Goal: Information Seeking & Learning: Learn about a topic

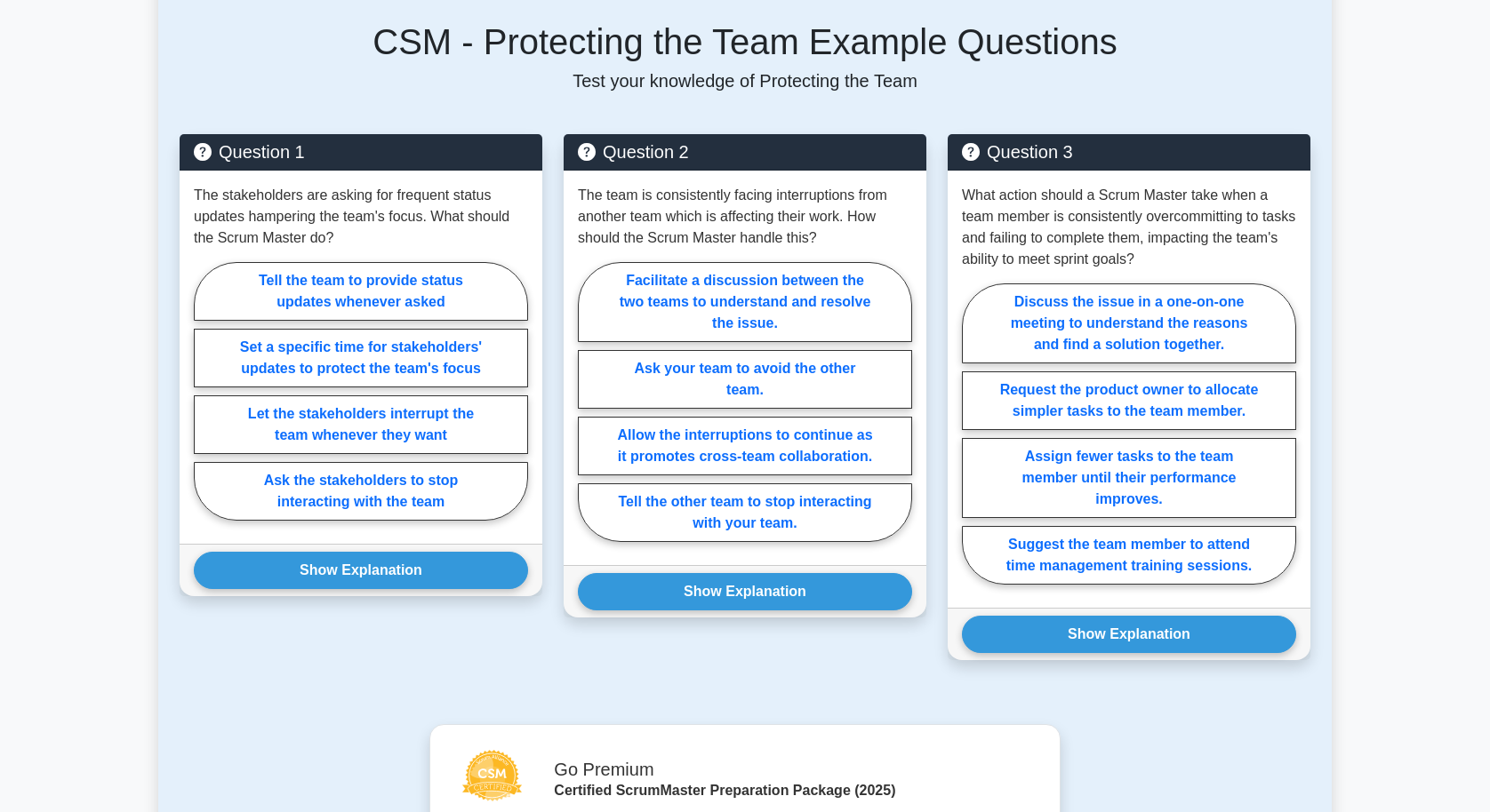
scroll to position [622, 0]
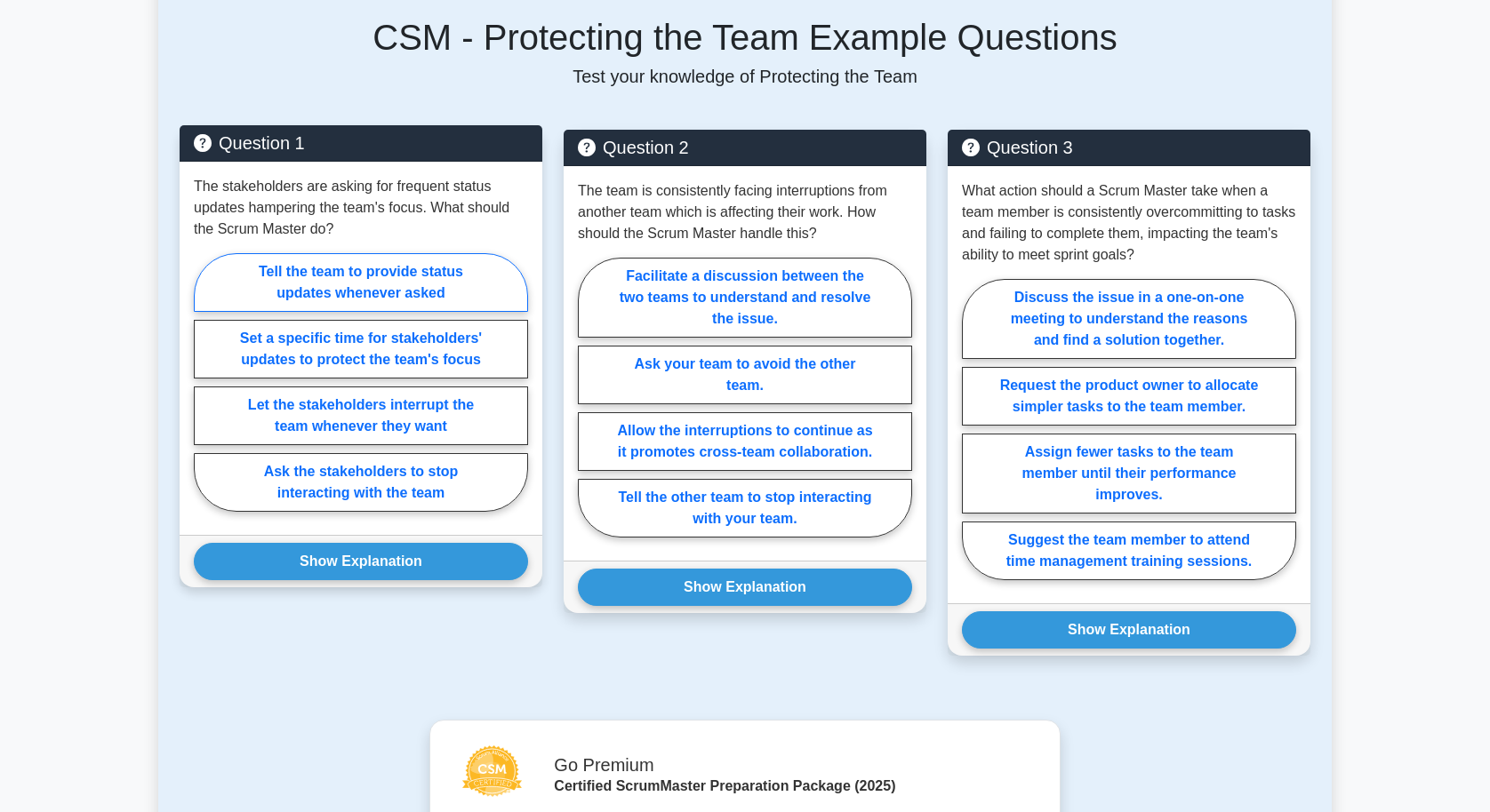
click at [372, 278] on label "Tell the team to provide status updates whenever asked" at bounding box center [360, 283] width 334 height 59
click at [205, 382] on input "Tell the team to provide status updates whenever asked" at bounding box center [199, 387] width 11 height 11
radio input "true"
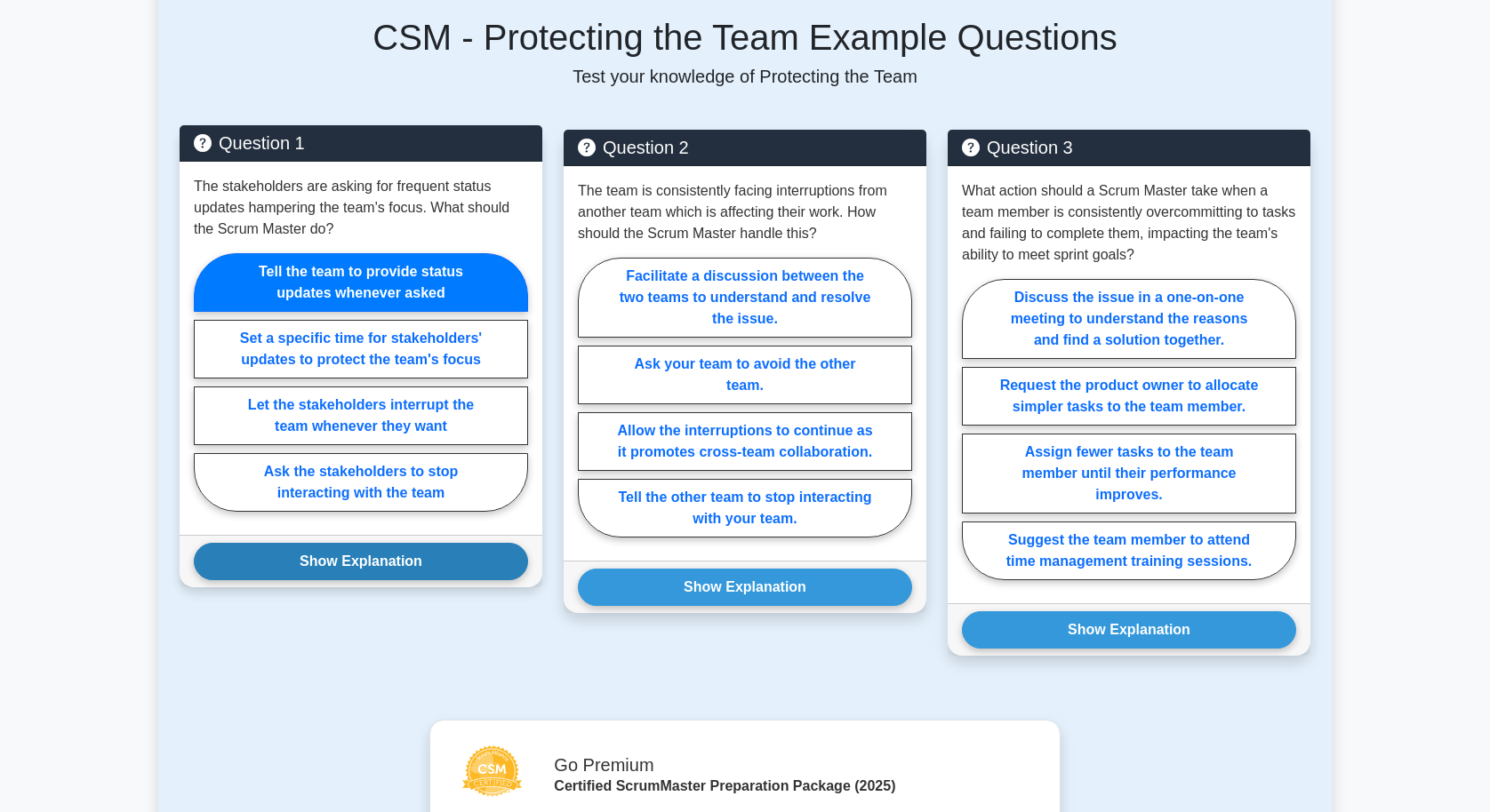
click at [380, 564] on button "Show Explanation" at bounding box center [360, 561] width 334 height 37
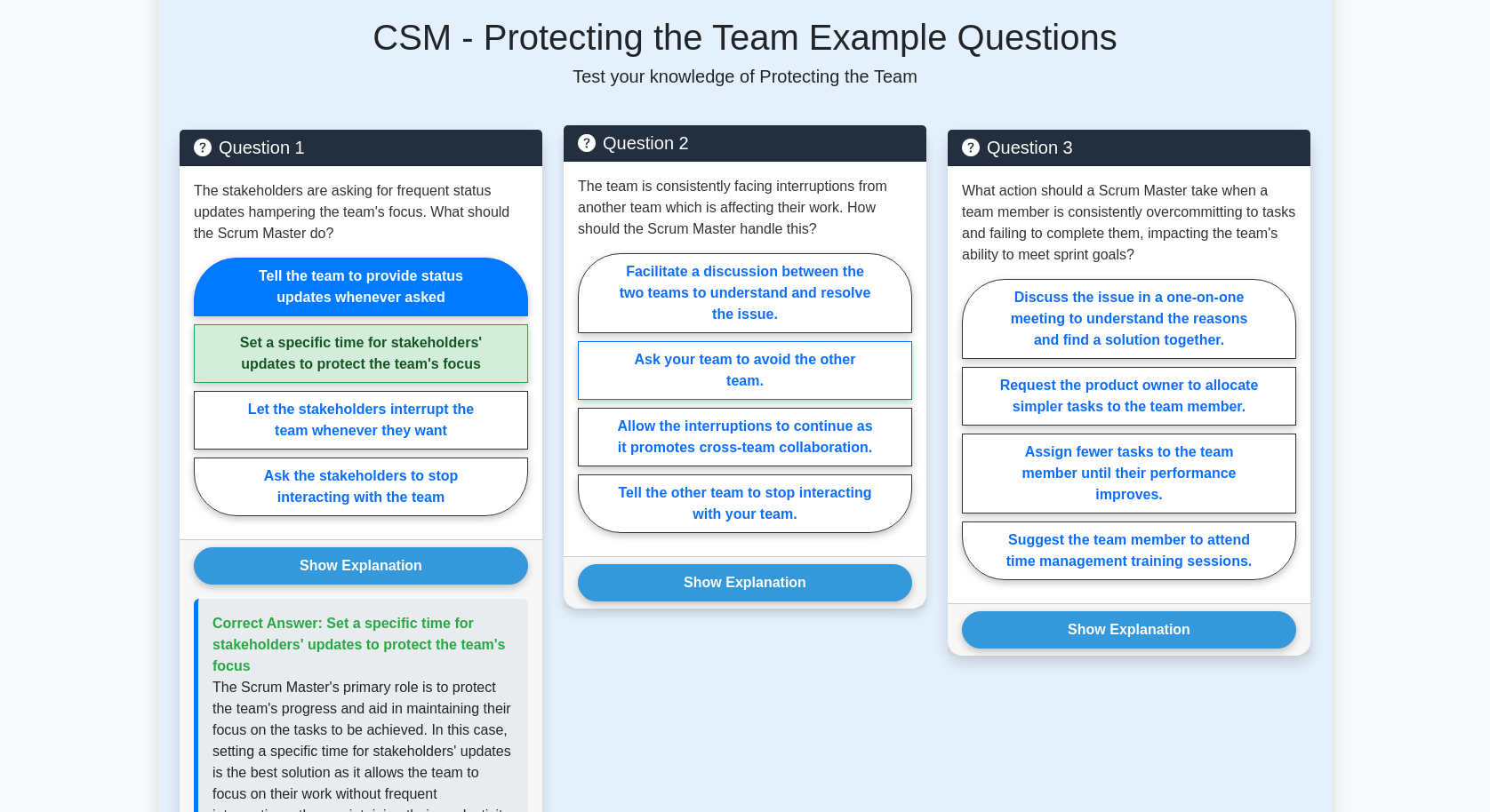
click at [806, 364] on label "Ask your team to avoid the other team." at bounding box center [744, 370] width 334 height 59
click at [590, 393] on input "Ask your team to avoid the other team." at bounding box center [583, 399] width 11 height 11
radio input "true"
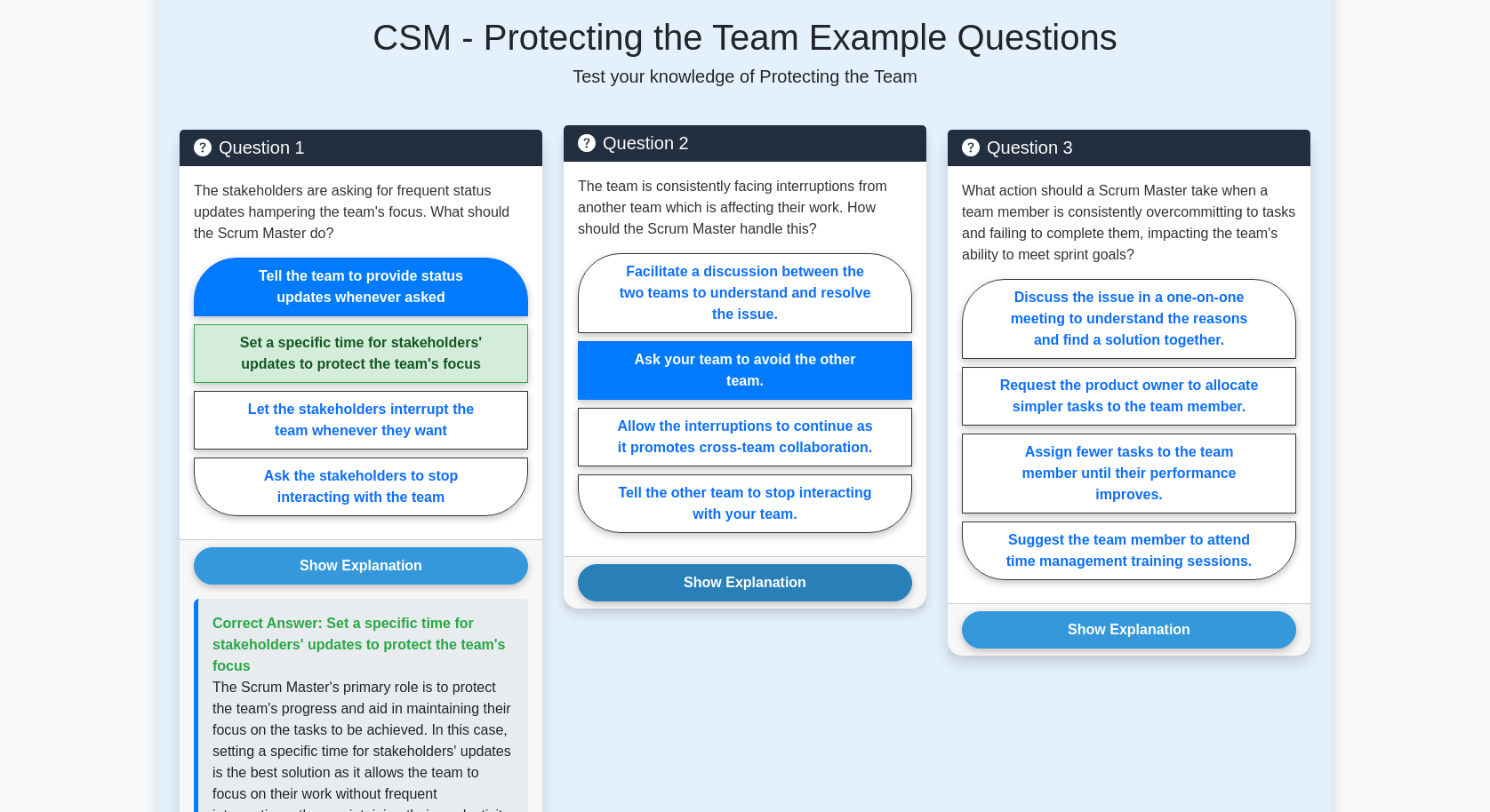
click at [794, 593] on button "Show Explanation" at bounding box center [744, 583] width 334 height 37
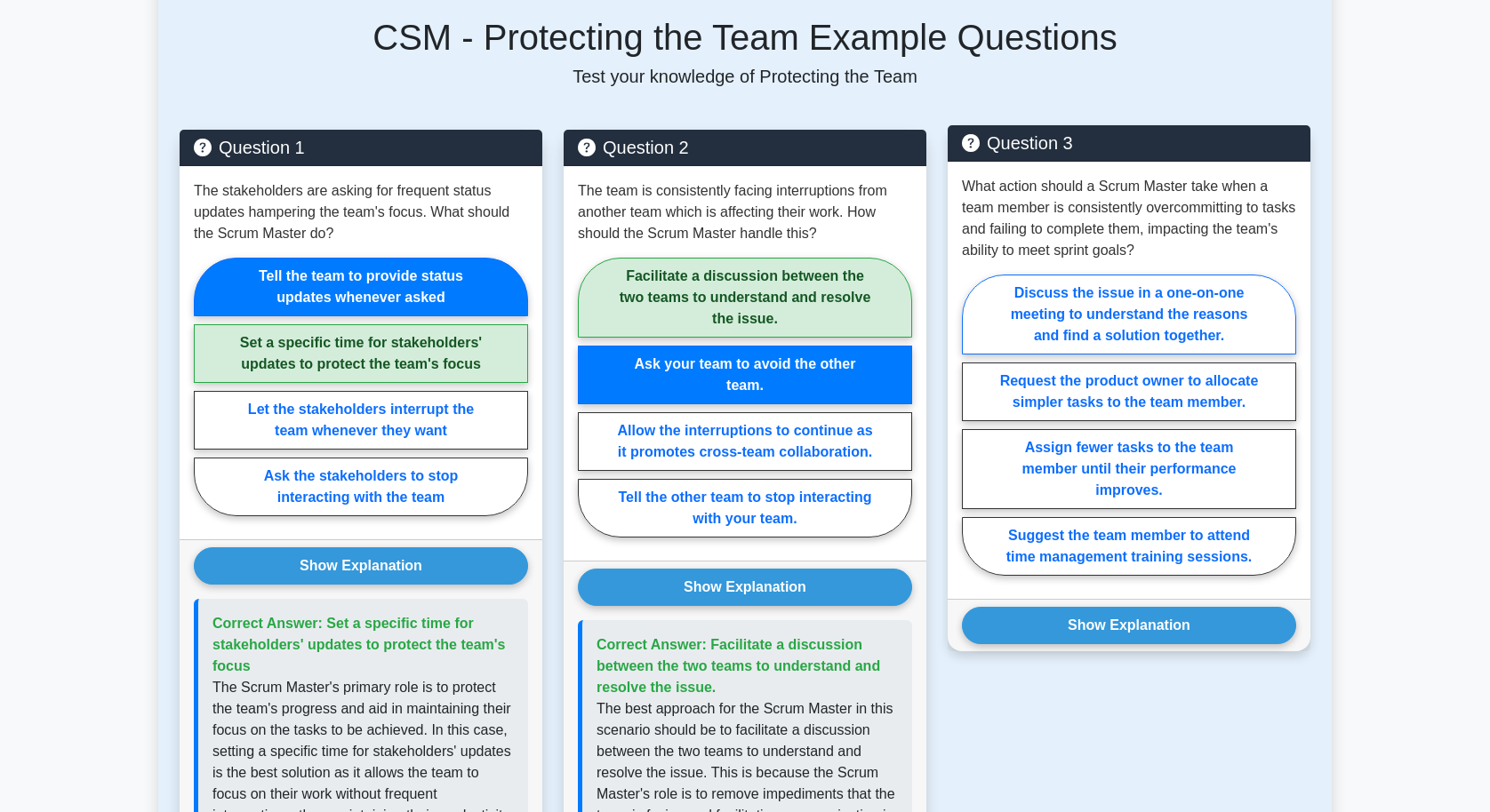
click at [914, 297] on label "Discuss the issue in a one-on-one meeting to understand the reasons and find a …" at bounding box center [1128, 313] width 334 height 80
click at [914, 425] on input "Discuss the issue in a one-on-one meeting to understand the reasons and find a …" at bounding box center [967, 430] width 11 height 11
radio input "true"
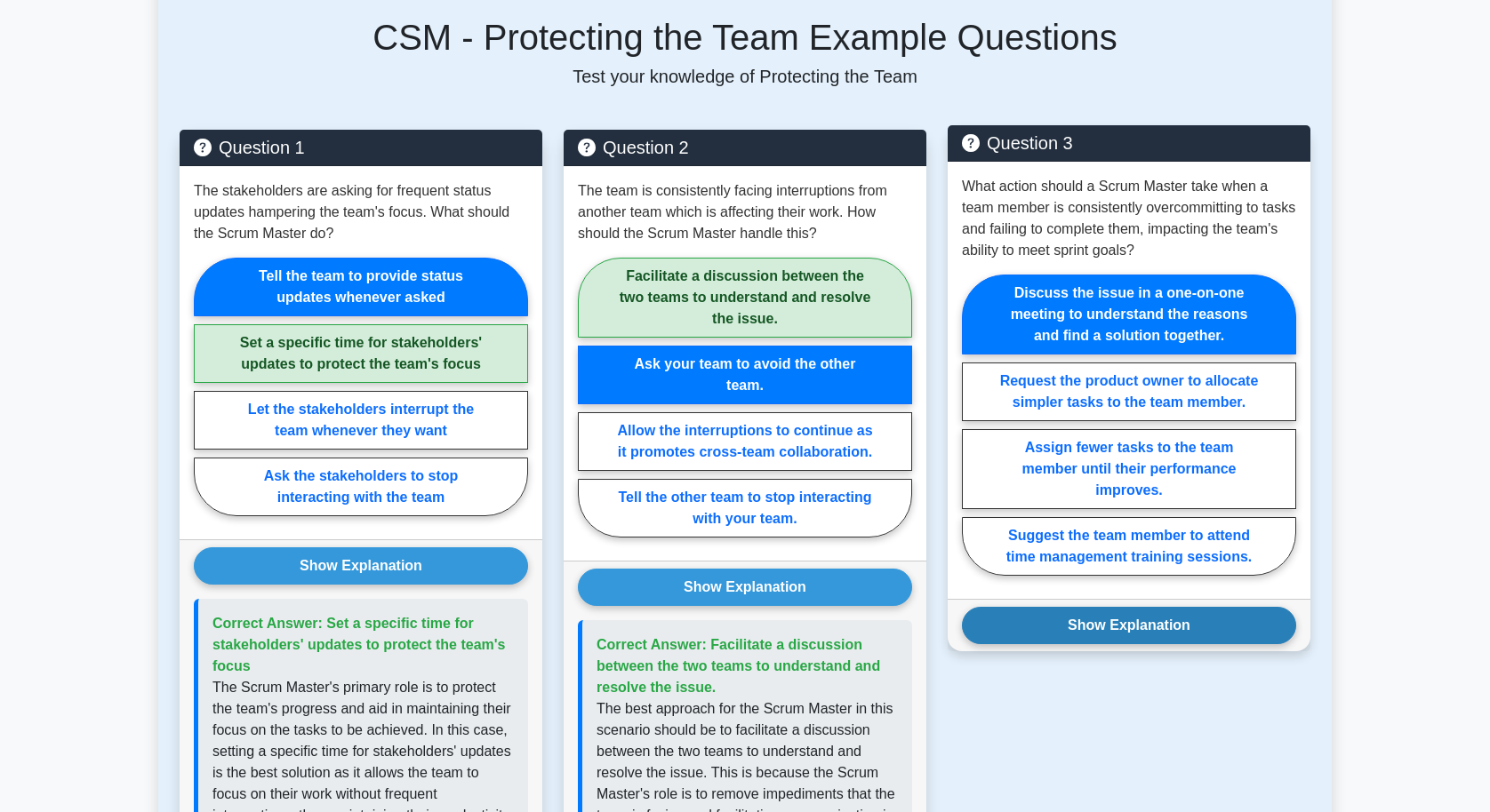
click at [914, 626] on button "Show Explanation" at bounding box center [1128, 626] width 334 height 37
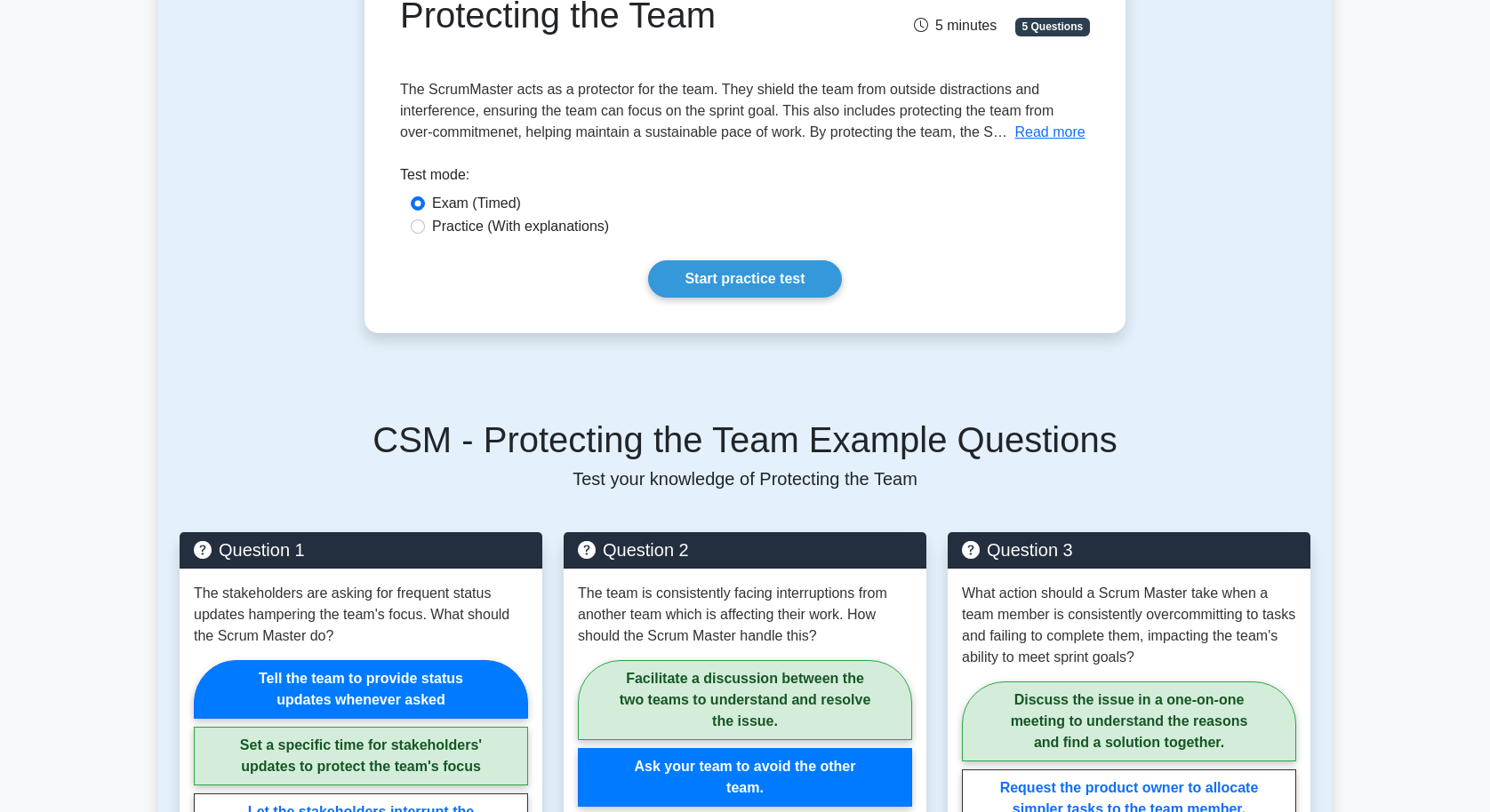
scroll to position [89, 0]
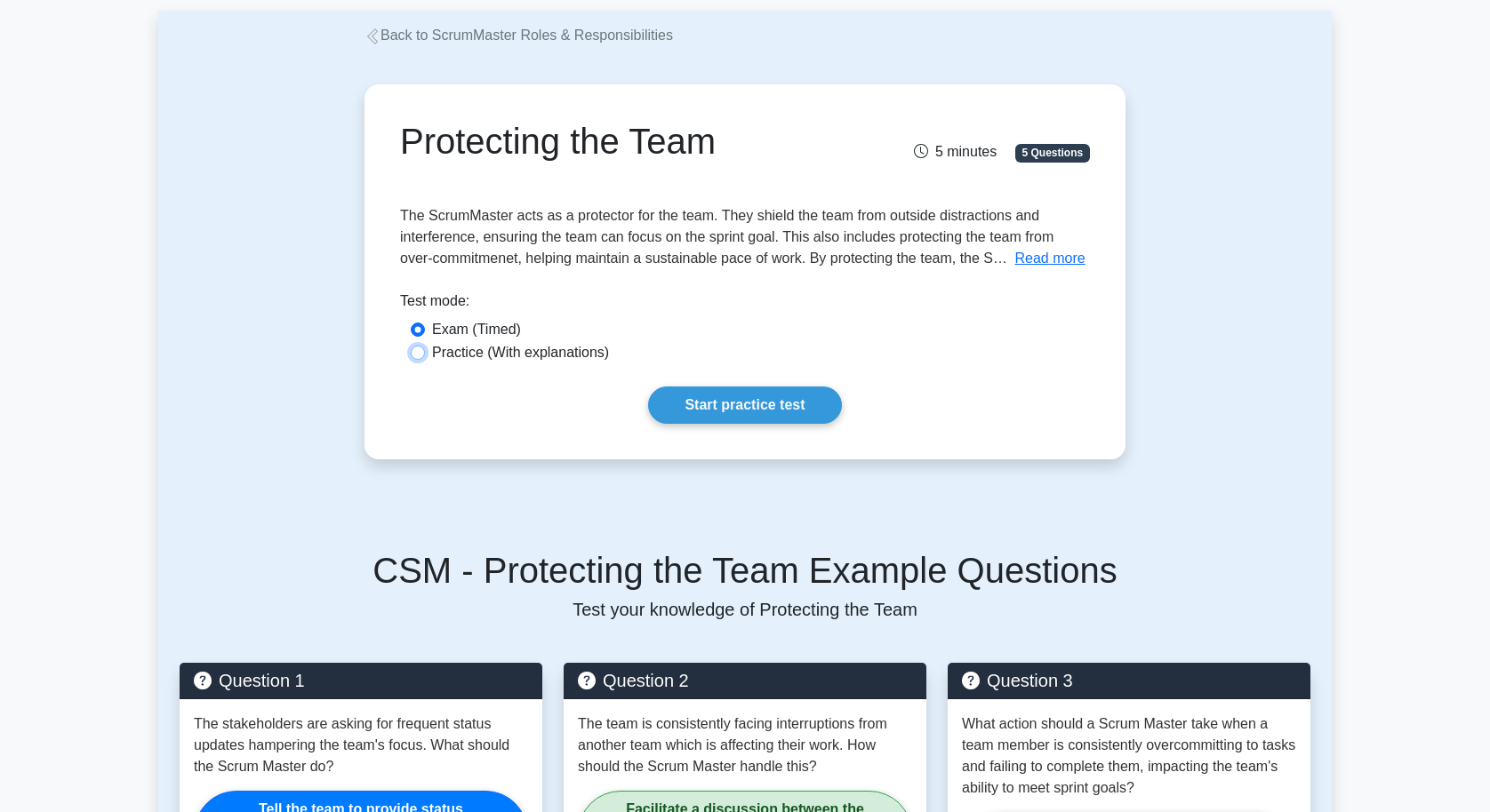
click at [417, 353] on input "Practice (With explanations)" at bounding box center [417, 352] width 14 height 14
radio input "true"
click at [421, 329] on input "Exam (Timed)" at bounding box center [417, 329] width 14 height 14
radio input "true"
click at [750, 401] on link "Start practice test" at bounding box center [744, 405] width 193 height 37
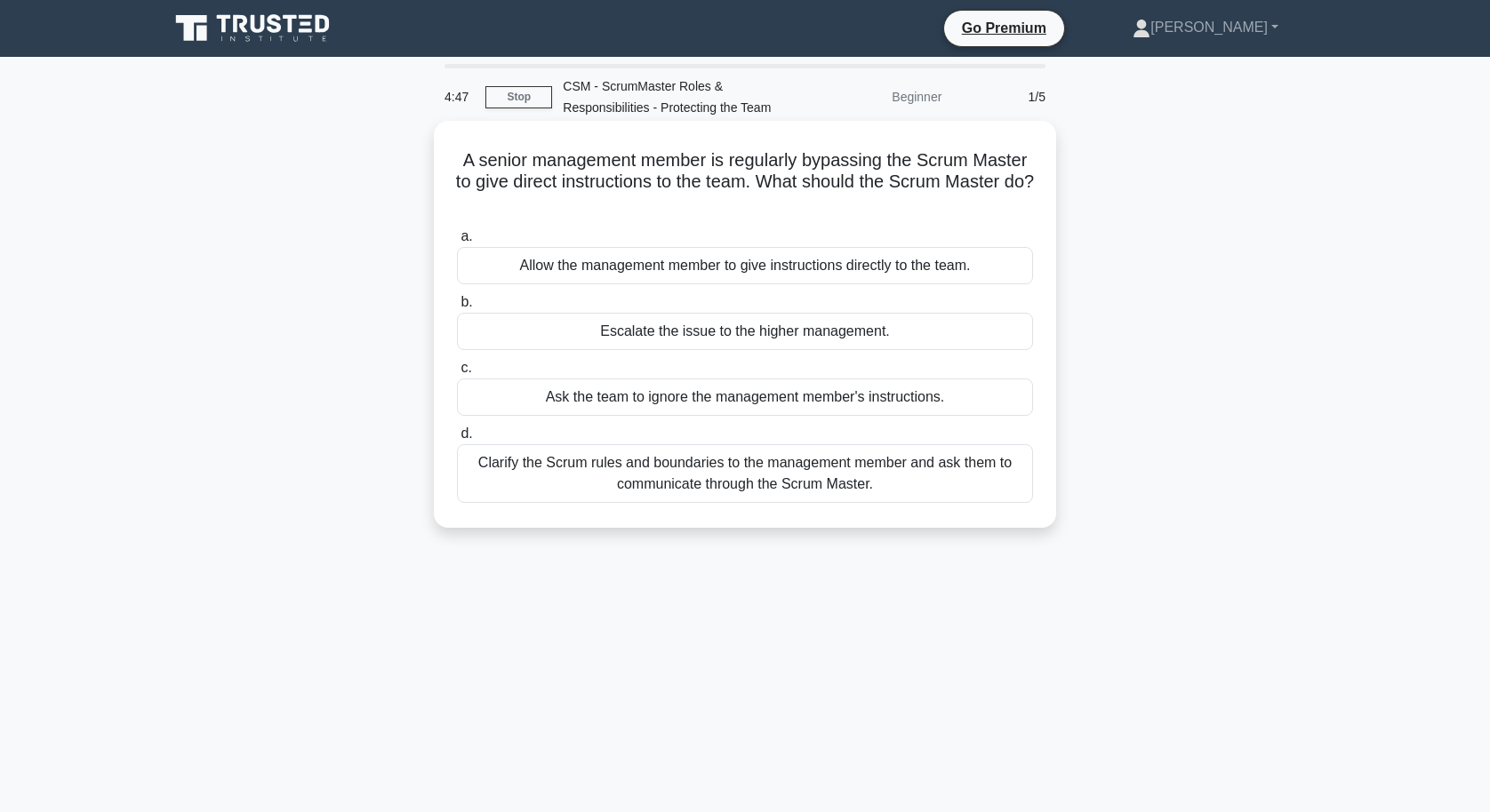
click at [748, 331] on div "Escalate the issue to the higher management." at bounding box center [744, 331] width 576 height 37
click at [457, 309] on input "b. Escalate the issue to the higher management." at bounding box center [457, 302] width 0 height 11
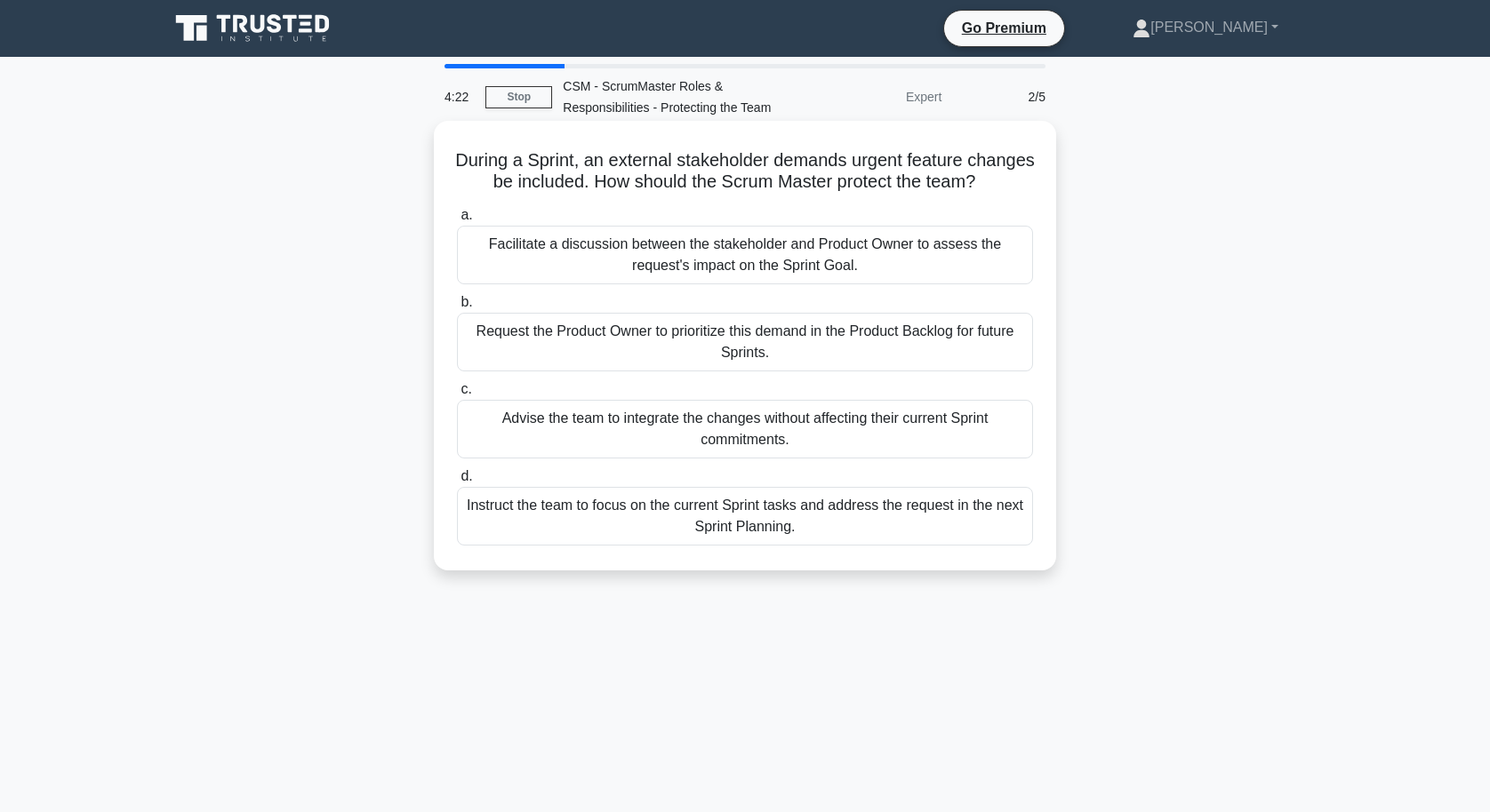
click at [735, 366] on div "Request the Product Owner to prioritize this demand in the Product Backlog for …" at bounding box center [744, 341] width 576 height 59
click at [457, 309] on input "b. Request the Product Owner to prioritize this demand in the Product Backlog f…" at bounding box center [457, 302] width 0 height 11
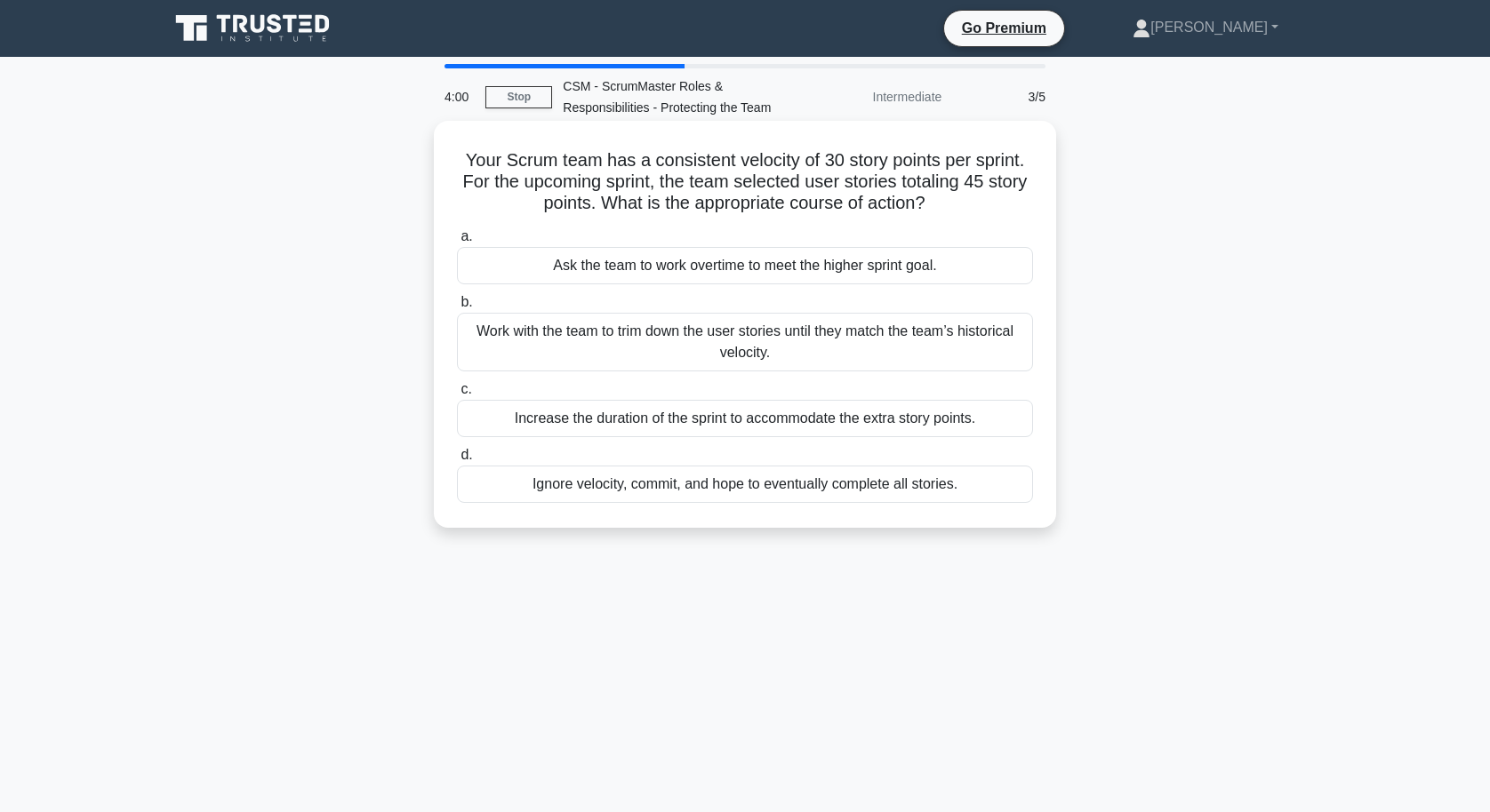
click at [806, 340] on div "Work with the team to trim down the user stories until they match the team’s hi…" at bounding box center [744, 341] width 576 height 59
click at [457, 309] on input "b. Work with the team to trim down the user stories until they match the team’s…" at bounding box center [457, 302] width 0 height 11
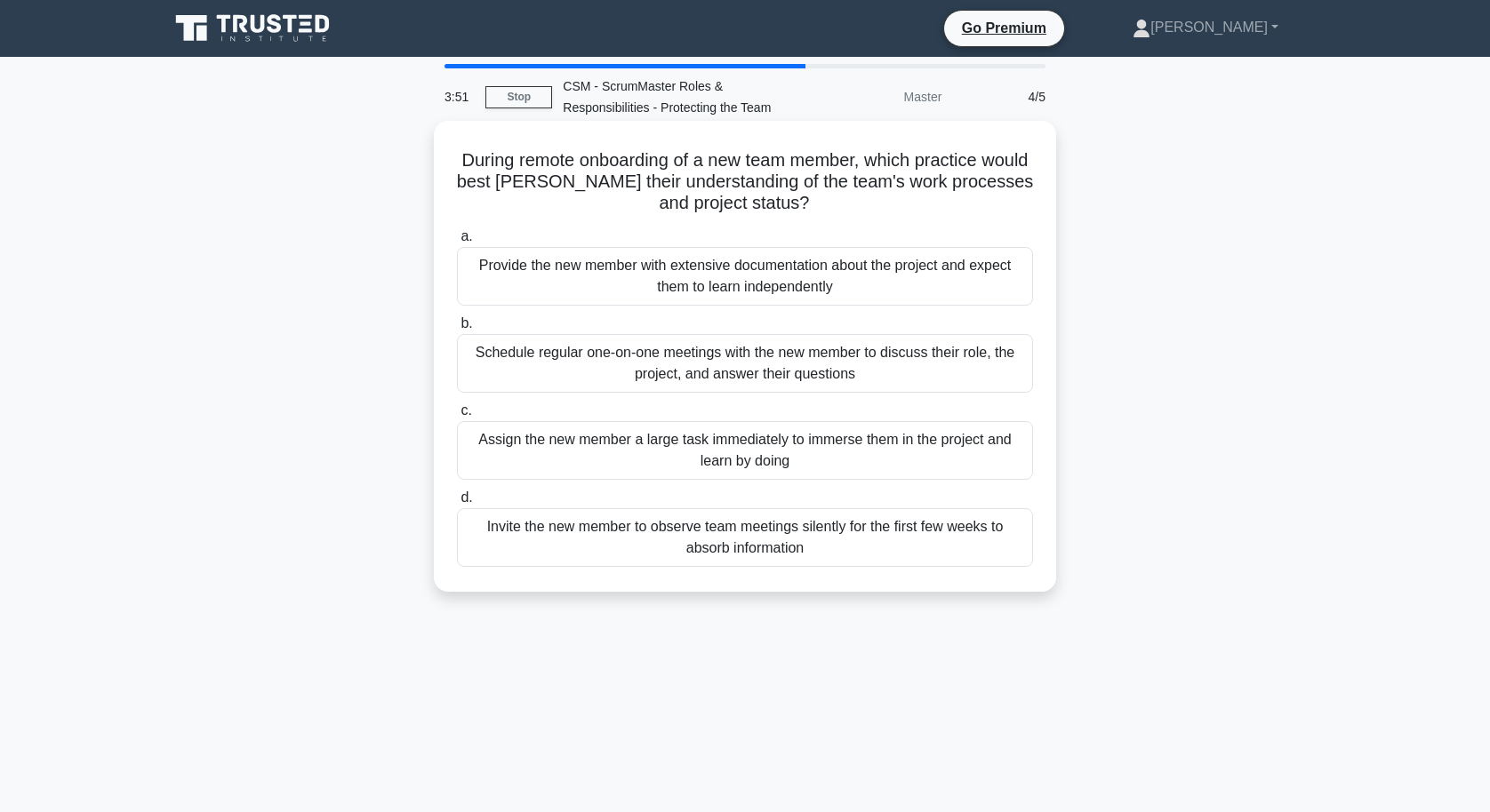
click at [825, 448] on div "Assign the new member a large task immediately to immerse them in the project a…" at bounding box center [744, 450] width 576 height 59
click at [457, 416] on input "c. Assign the new member a large task immediately to immerse them in the projec…" at bounding box center [457, 411] width 0 height 11
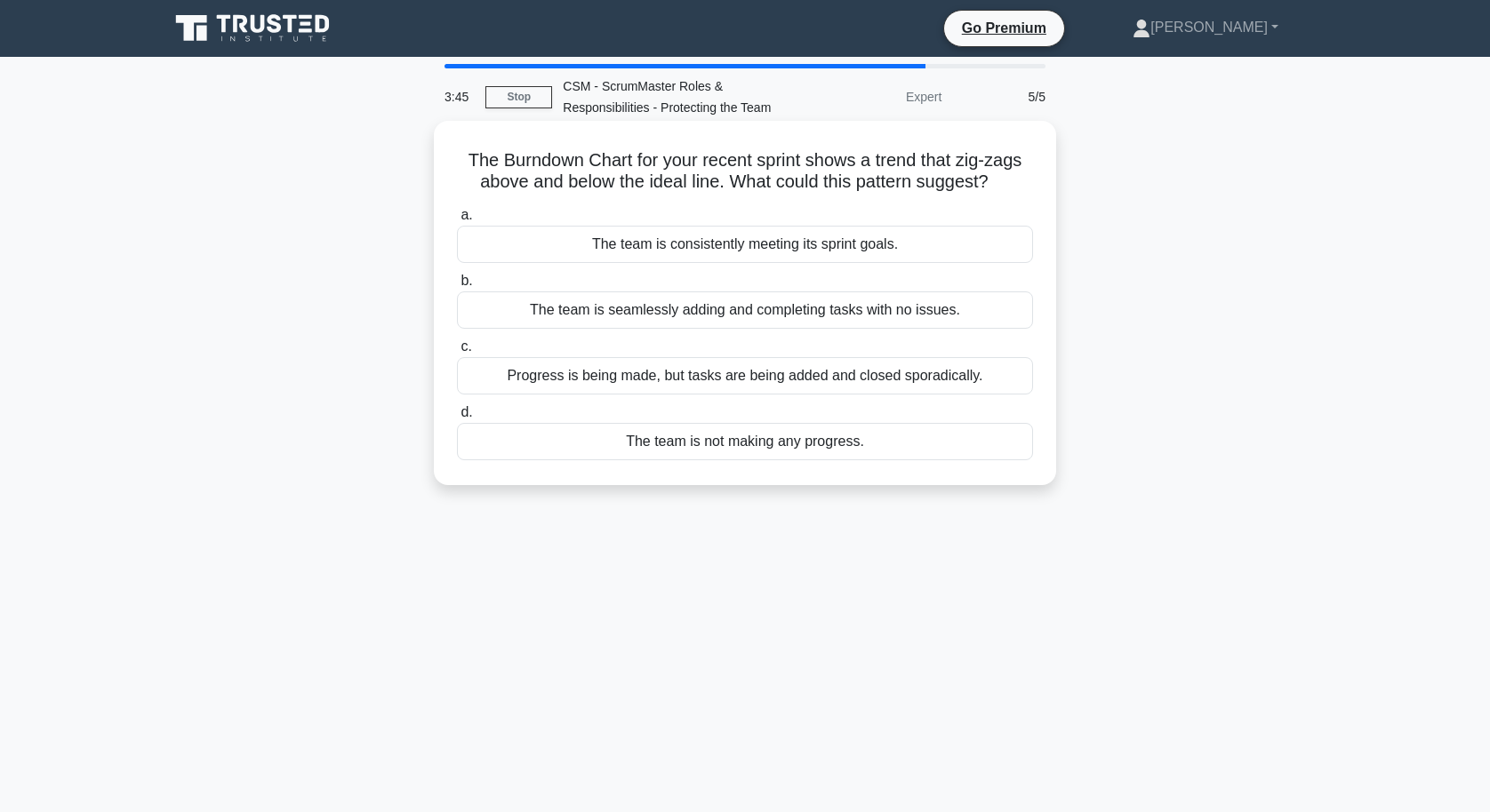
click at [855, 244] on div "The team is consistently meeting its sprint goals." at bounding box center [744, 244] width 576 height 37
click at [457, 221] on input "a. The team is consistently meeting its sprint goals." at bounding box center [457, 215] width 0 height 11
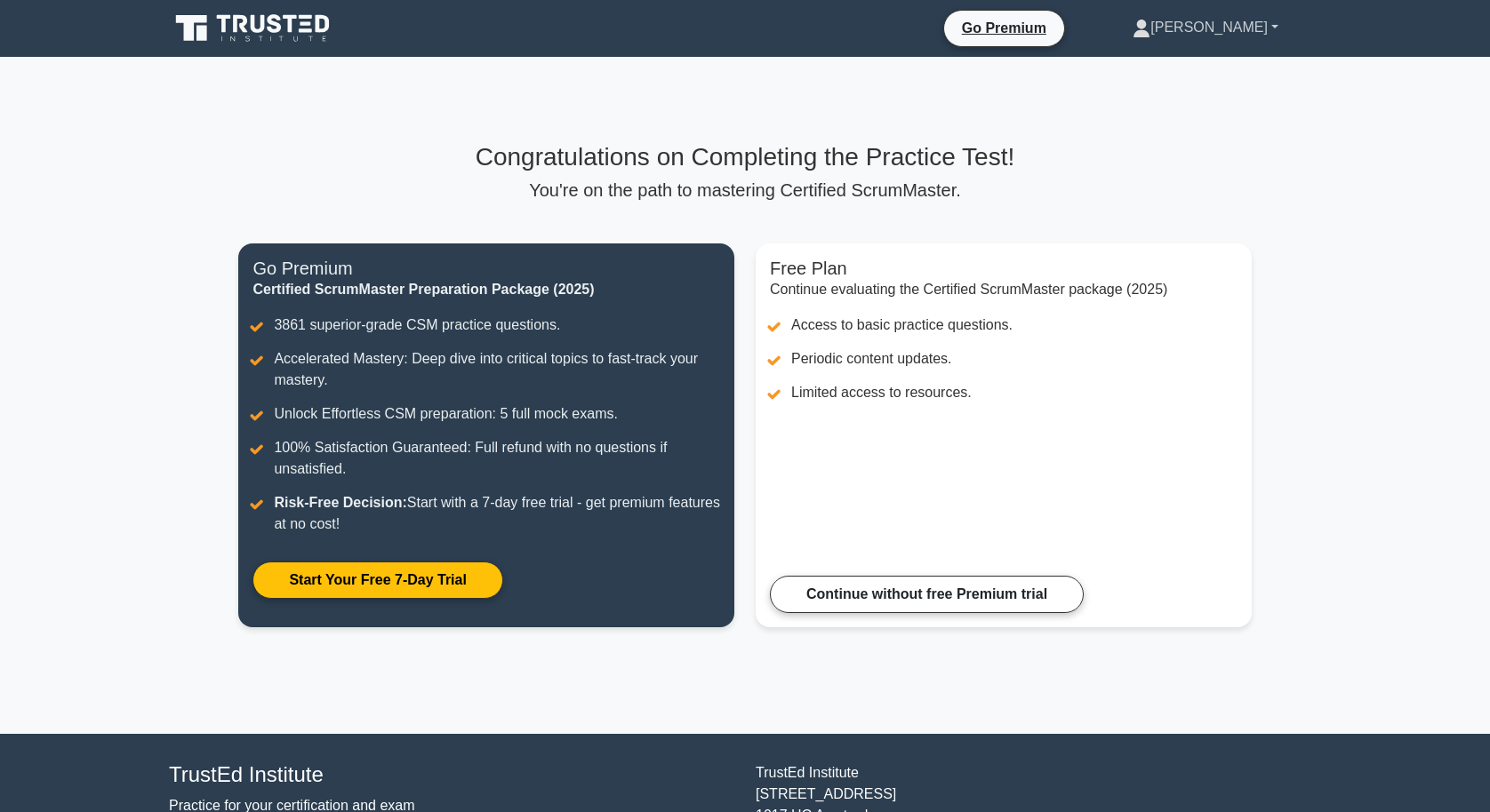
click at [1267, 26] on link "[PERSON_NAME]" at bounding box center [1205, 27] width 231 height 36
click at [1293, 199] on main "Congratulations on Completing the Practice Test! You're on the path to masterin…" at bounding box center [745, 396] width 1490 height 677
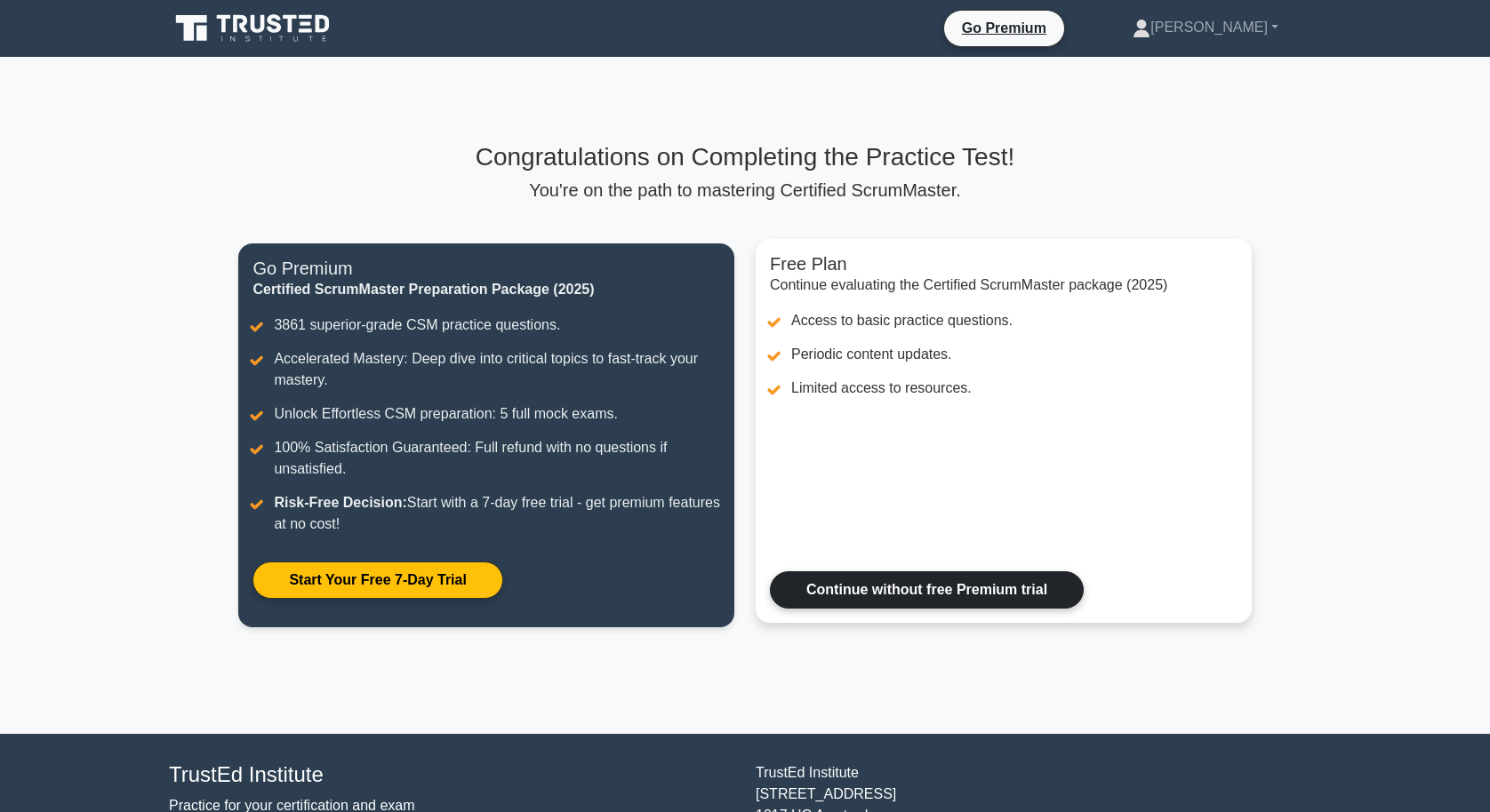
click at [947, 588] on link "Continue without free Premium trial" at bounding box center [926, 590] width 314 height 37
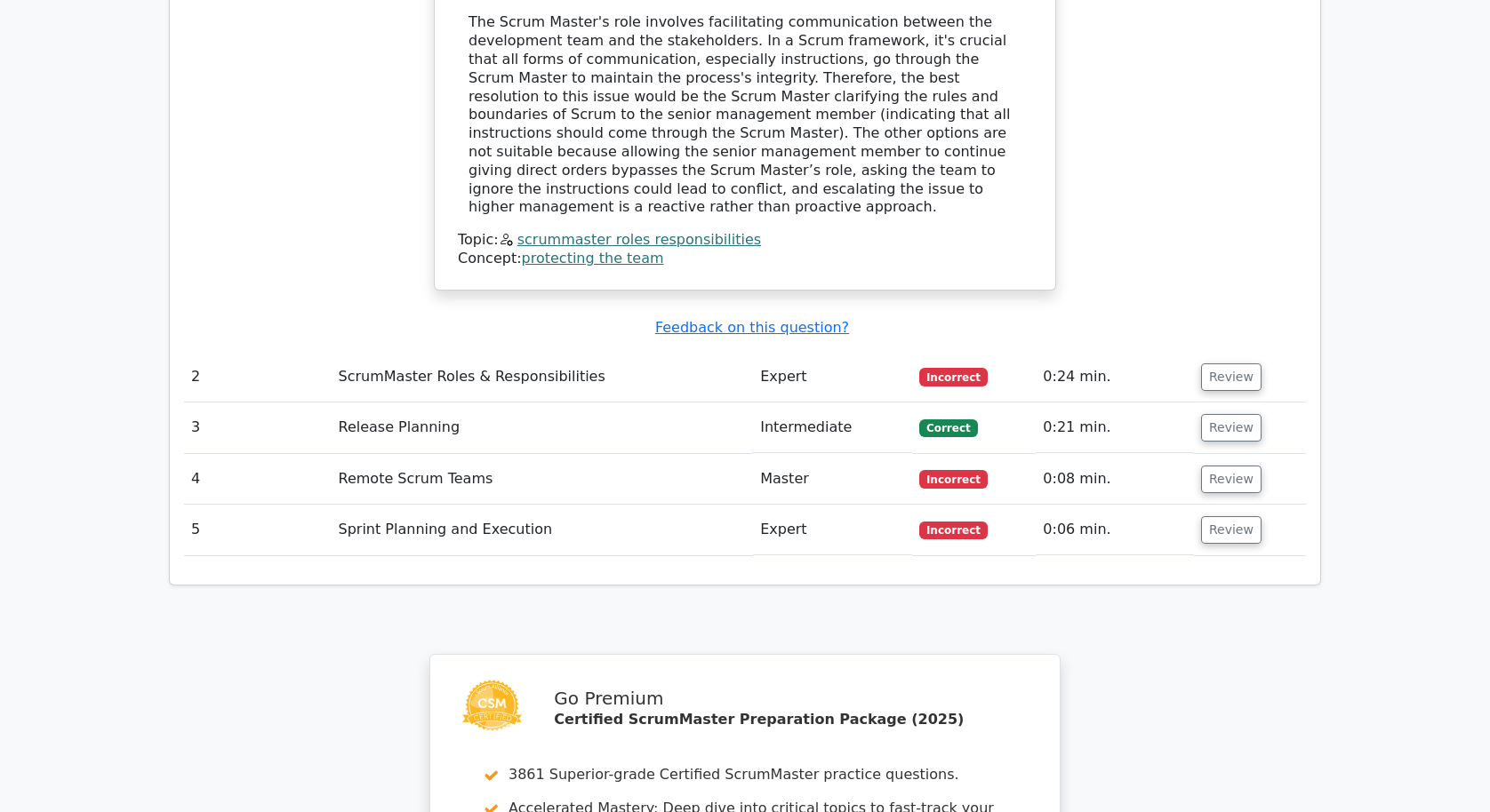
scroll to position [1865, 0]
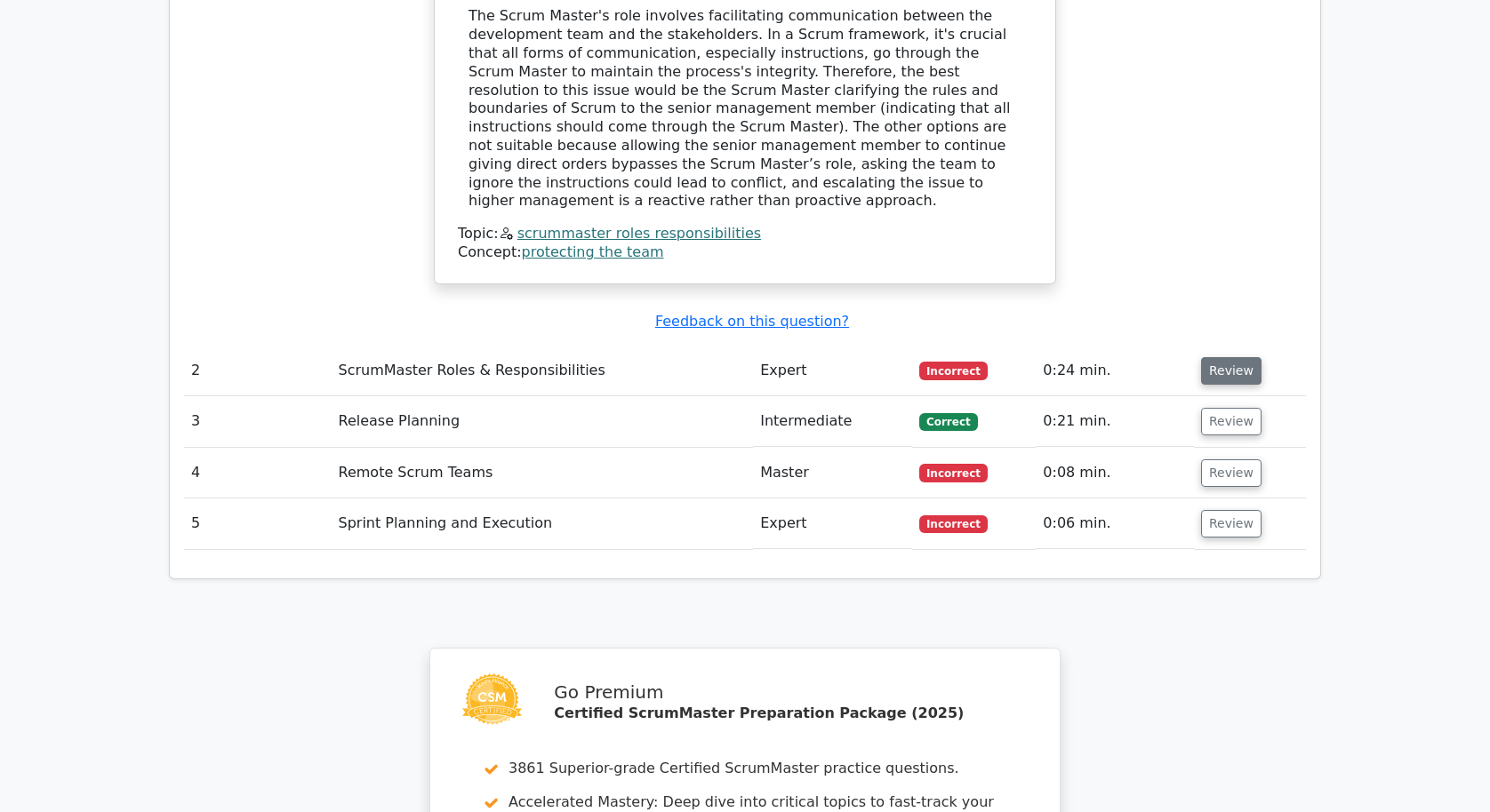
click at [1236, 357] on button "Review" at bounding box center [1231, 370] width 61 height 27
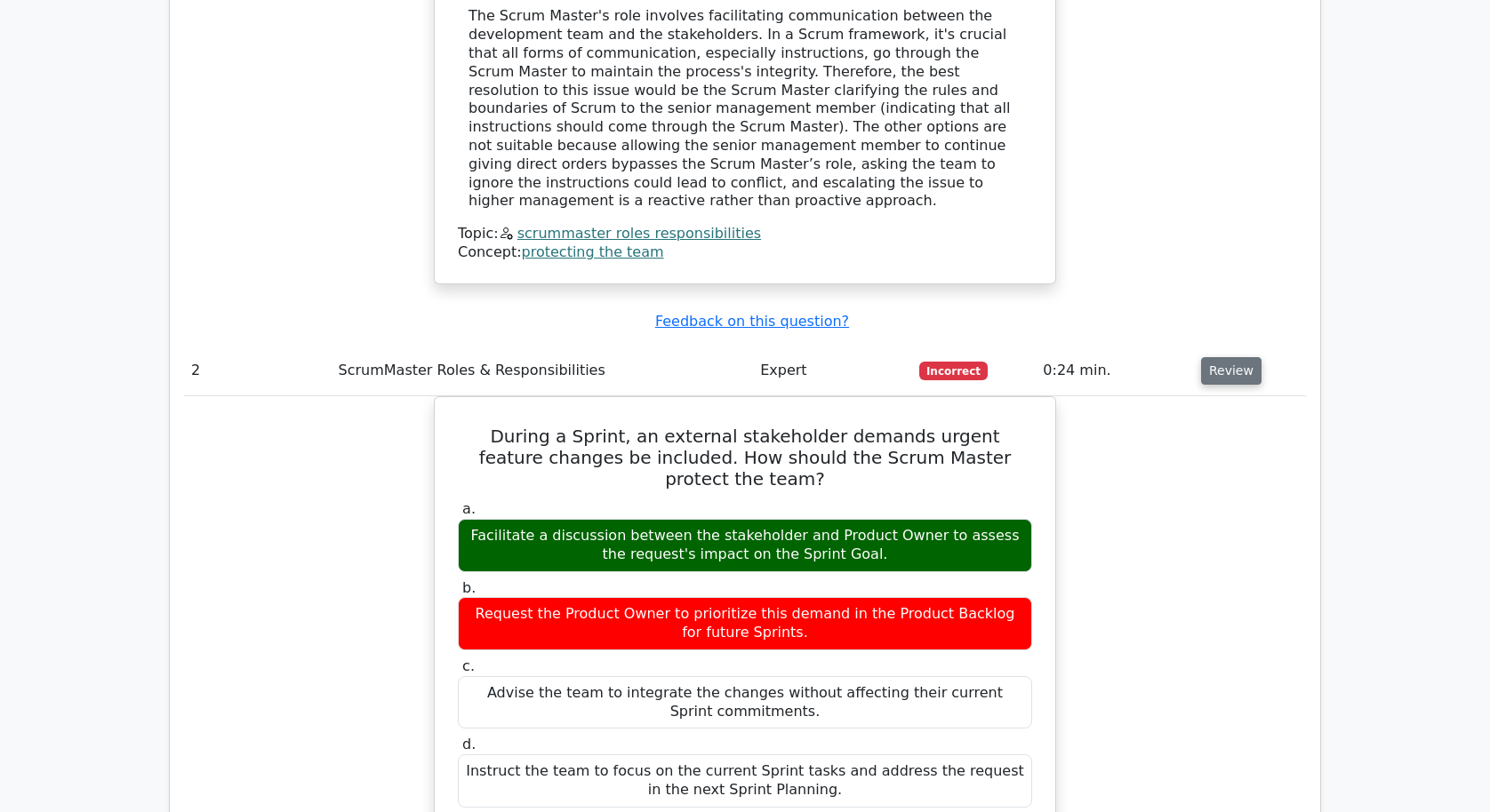
click at [1210, 357] on button "Review" at bounding box center [1231, 370] width 61 height 27
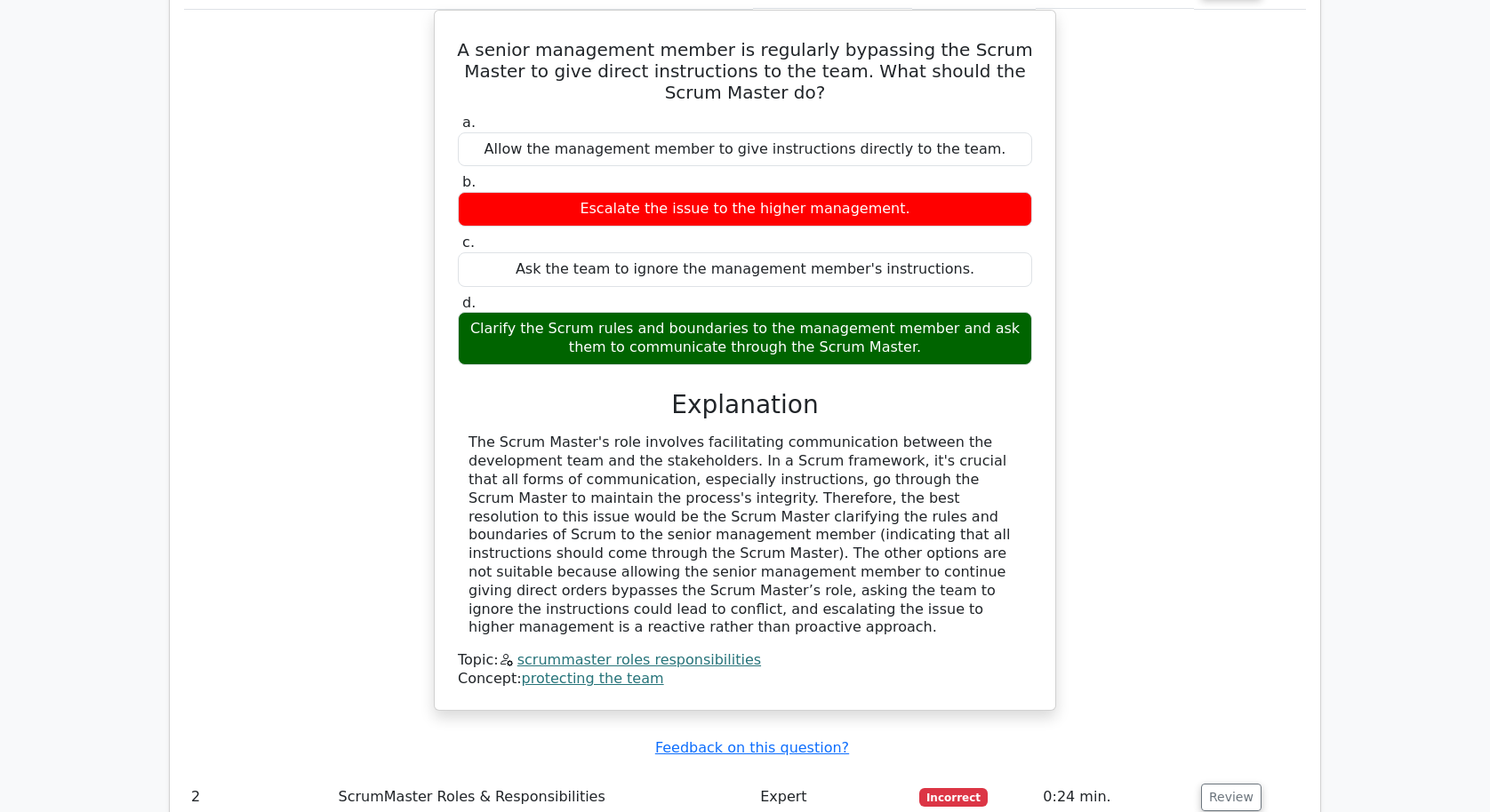
scroll to position [1421, 0]
